Goal: Check status: Check status

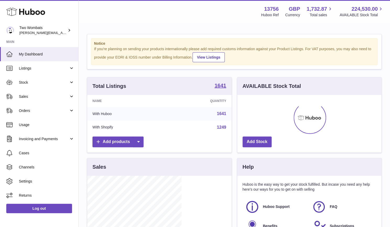
scroll to position [82, 94]
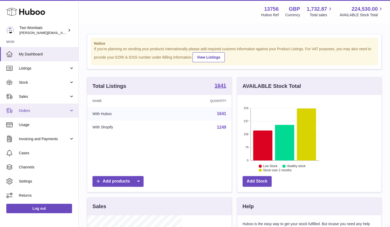
click at [35, 113] on link "Orders" at bounding box center [39, 111] width 78 height 14
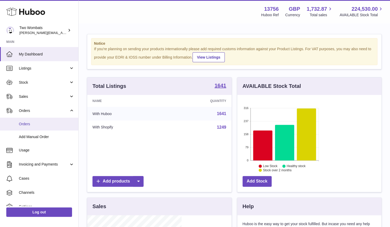
click at [36, 123] on span "Orders" at bounding box center [47, 124] width 56 height 5
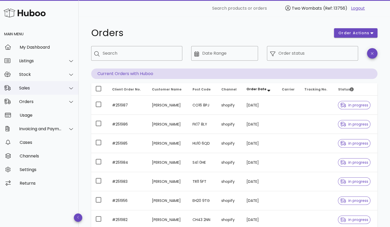
click at [23, 91] on div "Sales" at bounding box center [39, 88] width 79 height 14
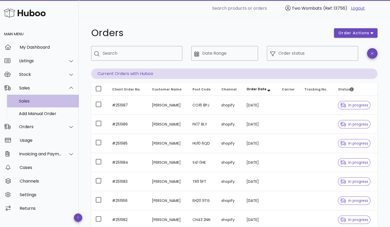
click at [23, 101] on div "Sales" at bounding box center [47, 101] width 56 height 5
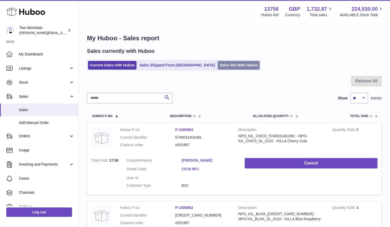
click at [218, 68] on link "Sales Not With Huboo" at bounding box center [239, 65] width 42 height 9
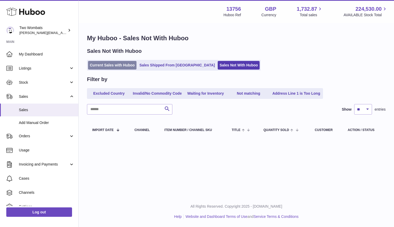
click at [104, 65] on link "Current Sales with Huboo" at bounding box center [112, 65] width 48 height 9
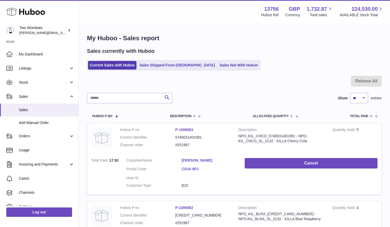
click at [164, 60] on ul "Current Sales with Huboo Sales Shipped From Huboo Sales Not With Huboo" at bounding box center [174, 65] width 174 height 11
click at [164, 67] on link "Sales Shipped From Huboo" at bounding box center [177, 65] width 79 height 9
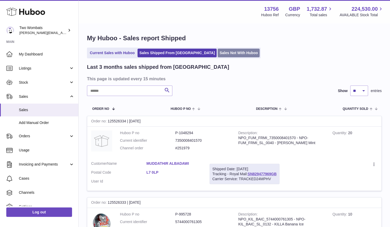
click at [218, 56] on link "Sales Not With Huboo" at bounding box center [239, 53] width 42 height 9
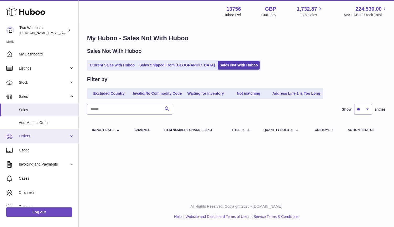
click at [49, 137] on span "Orders" at bounding box center [44, 136] width 50 height 5
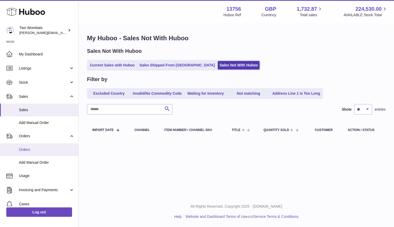
click at [37, 153] on link "Orders" at bounding box center [39, 150] width 78 height 13
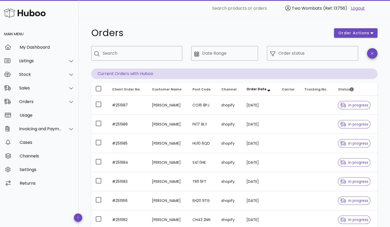
click at [303, 46] on div "​ Order status" at bounding box center [312, 57] width 97 height 29
click at [299, 51] on input "Order status" at bounding box center [316, 53] width 76 height 8
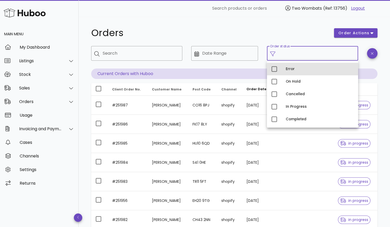
click at [294, 74] on div "Error" at bounding box center [312, 69] width 91 height 13
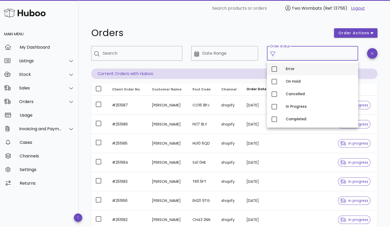
type input "**********"
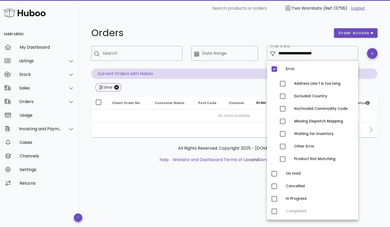
click at [302, 29] on h1 "Orders" at bounding box center [209, 32] width 237 height 9
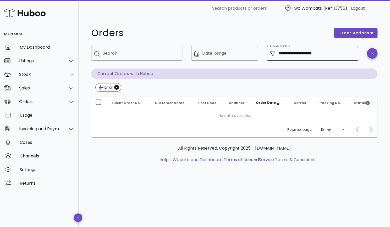
click at [295, 57] on input "**********" at bounding box center [316, 53] width 76 height 8
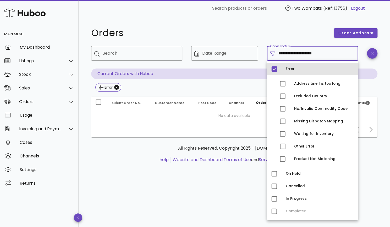
click at [286, 72] on div "Error" at bounding box center [320, 69] width 68 height 8
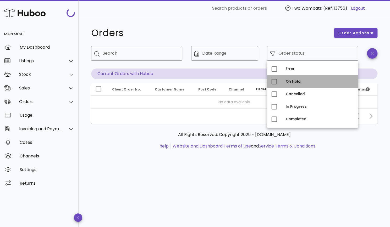
click at [283, 81] on div "On Hold" at bounding box center [312, 81] width 91 height 13
type input "**********"
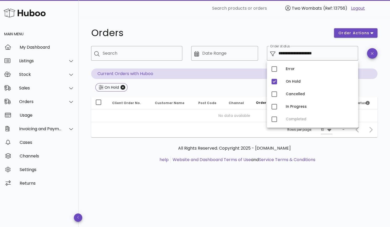
click at [216, 22] on div "**********" at bounding box center [234, 98] width 311 height 163
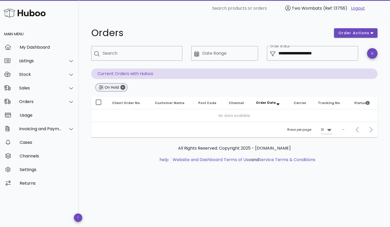
click at [122, 86] on icon "Close" at bounding box center [123, 87] width 5 height 5
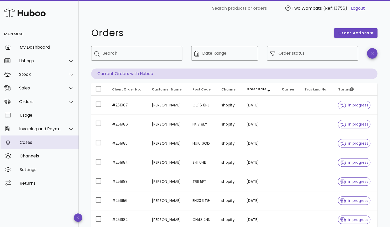
click at [34, 148] on div "Cases" at bounding box center [47, 142] width 55 height 11
